Goal: Task Accomplishment & Management: Manage account settings

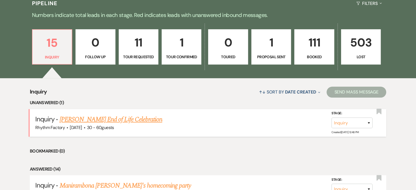
click at [109, 120] on link "[PERSON_NAME] End of Life Celebration" at bounding box center [111, 120] width 103 height 10
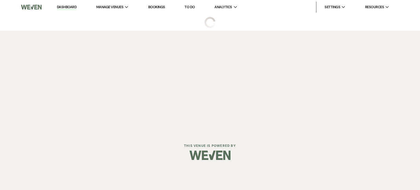
select select "14"
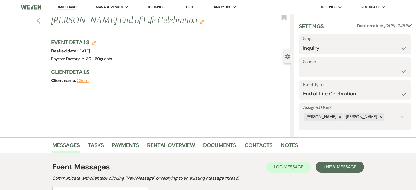
click at [39, 20] on use "button" at bounding box center [38, 21] width 4 height 6
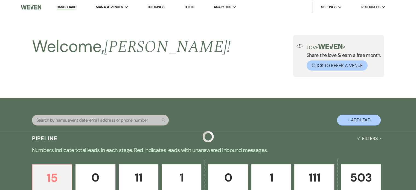
scroll to position [135, 0]
